Goal: Use online tool/utility: Utilize a website feature to perform a specific function

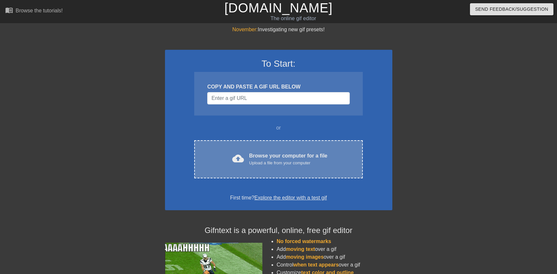
click at [280, 156] on div "Browse your computer for a file Upload a file from your computer" at bounding box center [288, 159] width 78 height 14
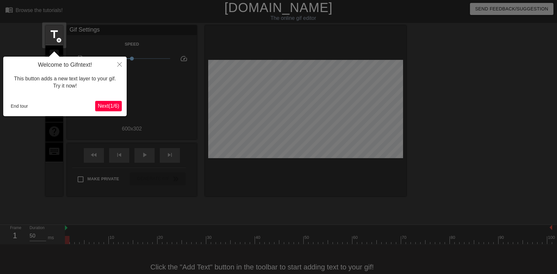
scroll to position [16, 0]
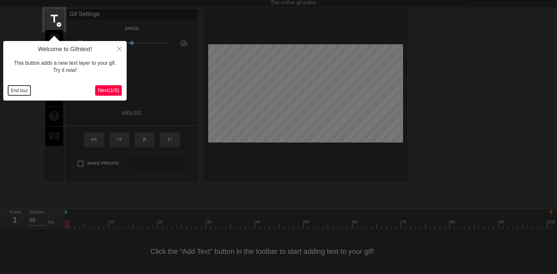
click at [23, 89] on button "End tour" at bounding box center [19, 90] width 22 height 10
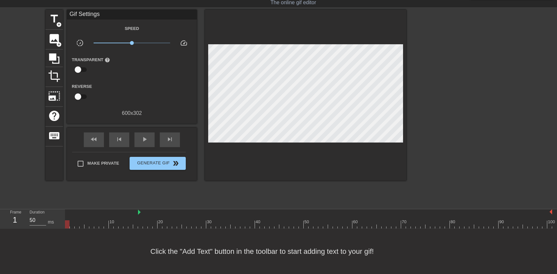
drag, startPoint x: 66, startPoint y: 213, endPoint x: 152, endPoint y: 212, distance: 86.1
click at [140, 212] on div at bounding box center [137, 212] width 3 height 6
drag, startPoint x: 154, startPoint y: 226, endPoint x: 155, endPoint y: 217, distance: 9.2
click at [160, 226] on div at bounding box center [308, 224] width 487 height 8
drag, startPoint x: 156, startPoint y: 227, endPoint x: 151, endPoint y: 221, distance: 8.1
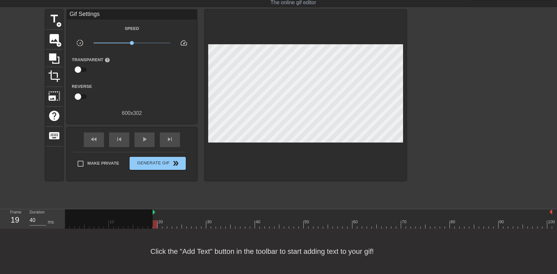
click at [150, 226] on div "10 20 30 40 50 60 70 80 90 100" at bounding box center [308, 218] width 487 height 19
drag, startPoint x: 152, startPoint y: 224, endPoint x: 132, endPoint y: 227, distance: 20.4
click at [132, 227] on div "10 20 30 40 50 60 70 80 90 100" at bounding box center [308, 218] width 487 height 19
click at [153, 214] on div "10 20 30 40 50 60 70 80 90 100" at bounding box center [308, 218] width 487 height 19
drag, startPoint x: 154, startPoint y: 213, endPoint x: 136, endPoint y: 216, distance: 17.8
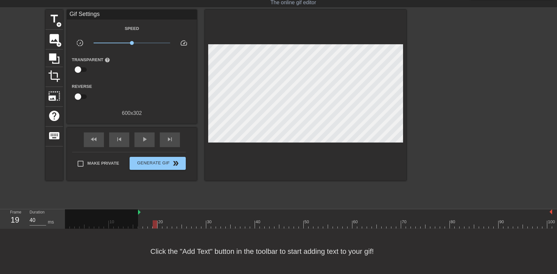
click at [136, 216] on div "10 20 30 40 50 60 70 80 90 100" at bounding box center [308, 218] width 487 height 19
drag, startPoint x: 137, startPoint y: 224, endPoint x: 136, endPoint y: 221, distance: 3.5
click at [136, 224] on div at bounding box center [308, 224] width 487 height 8
type input "40"
drag, startPoint x: 139, startPoint y: 222, endPoint x: 154, endPoint y: 223, distance: 15.3
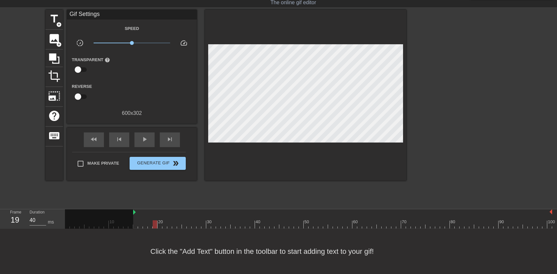
click at [154, 223] on div at bounding box center [308, 224] width 487 height 8
drag, startPoint x: 134, startPoint y: 212, endPoint x: 151, endPoint y: 212, distance: 17.2
click at [151, 212] on div "10 20 30 40 50 60 70 80 90 100" at bounding box center [308, 218] width 487 height 19
click at [103, 159] on label "Make Private" at bounding box center [96, 164] width 45 height 14
click at [87, 159] on input "Make Private" at bounding box center [81, 164] width 14 height 14
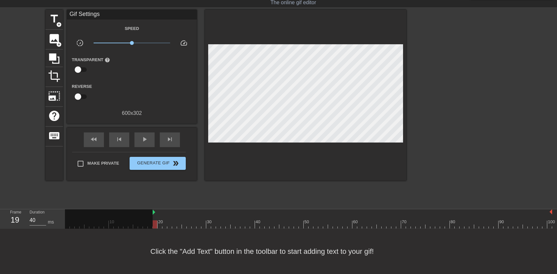
checkbox input "true"
click at [138, 139] on div "play_arrow" at bounding box center [145, 139] width 20 height 15
click at [138, 139] on div "pause" at bounding box center [145, 139] width 20 height 15
drag, startPoint x: 538, startPoint y: 214, endPoint x: 544, endPoint y: 214, distance: 6.2
click at [544, 214] on div at bounding box center [353, 212] width 400 height 6
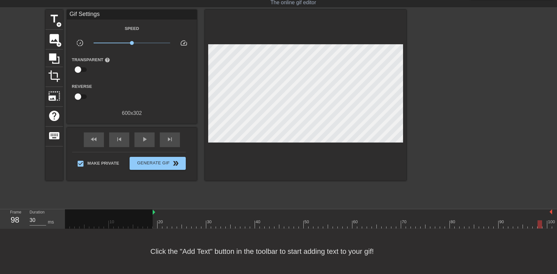
click at [540, 228] on div "menu_book Browse the tutorials! [DOMAIN_NAME] The online gif editor Send Feedba…" at bounding box center [278, 129] width 557 height 290
drag, startPoint x: 551, startPoint y: 213, endPoint x: 543, endPoint y: 214, distance: 7.9
click at [543, 214] on div "10 20 30 40 50 60 70 80 90 100" at bounding box center [308, 218] width 487 height 19
drag, startPoint x: 139, startPoint y: 43, endPoint x: 138, endPoint y: 49, distance: 6.2
click at [141, 43] on span "x1.60" at bounding box center [132, 43] width 77 height 8
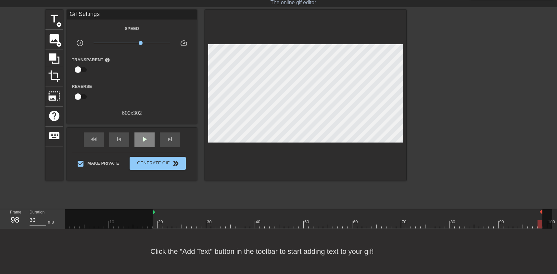
click at [145, 143] on div "play_arrow" at bounding box center [145, 139] width 20 height 15
click at [147, 43] on span "x2.40" at bounding box center [132, 43] width 77 height 8
click at [145, 43] on span "x2.40" at bounding box center [147, 43] width 4 height 4
type input "50"
click at [137, 139] on div "pause" at bounding box center [145, 139] width 20 height 15
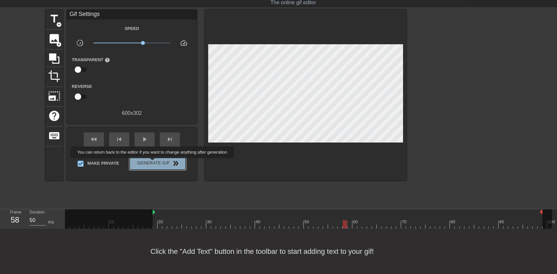
click at [153, 162] on span "Generate Gif double_arrow" at bounding box center [157, 163] width 51 height 8
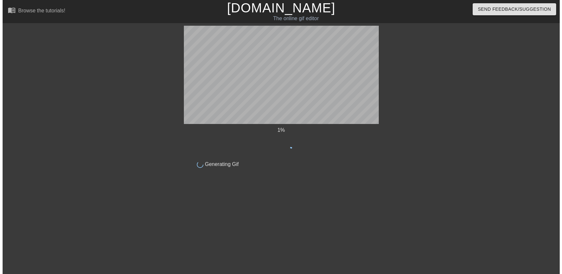
scroll to position [0, 0]
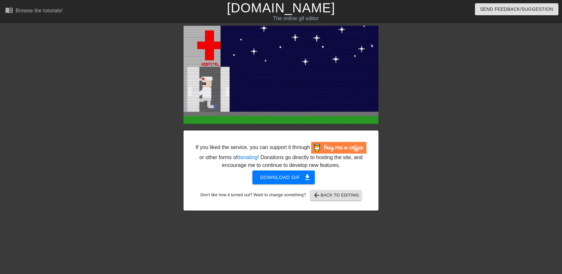
click at [278, 168] on div "If you liked the service, you can support it through or other forms of donating…" at bounding box center [281, 155] width 172 height 27
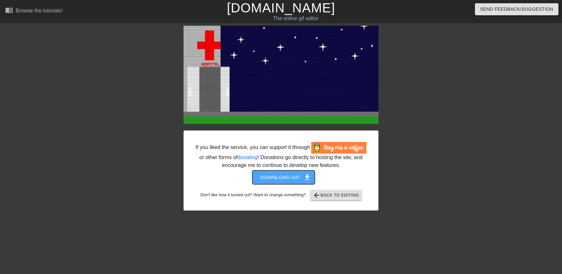
click at [274, 184] on button "Download gif get_app" at bounding box center [284, 177] width 63 height 14
